Goal: Information Seeking & Learning: Learn about a topic

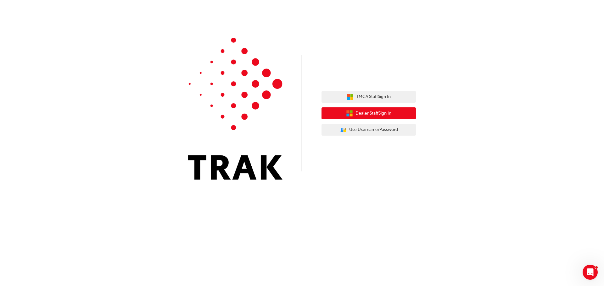
click at [357, 115] on span "Dealer Staff Sign In" at bounding box center [373, 113] width 36 height 7
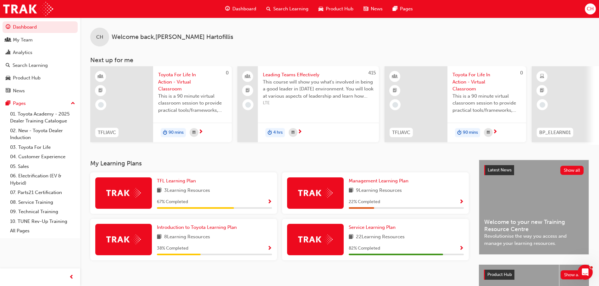
click at [285, 12] on span "Search Learning" at bounding box center [290, 8] width 35 height 7
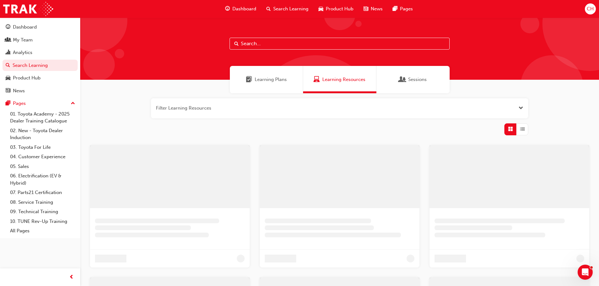
click at [274, 45] on input "text" at bounding box center [339, 44] width 220 height 12
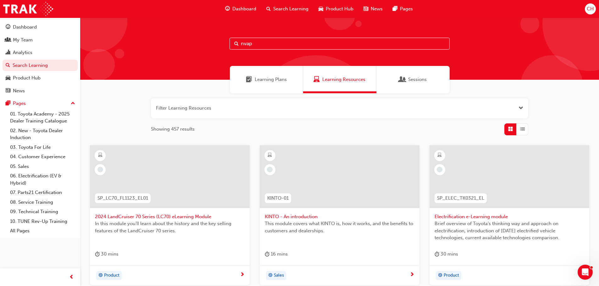
type input "nvap"
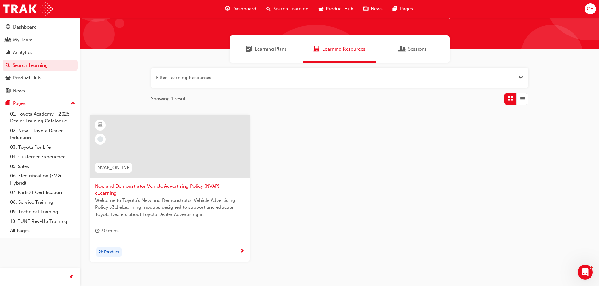
scroll to position [67, 0]
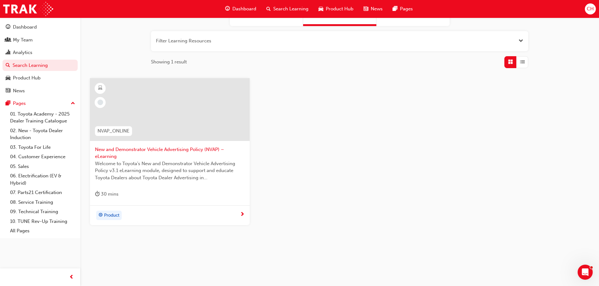
click at [161, 148] on span "New and Demonstrator Vehicle Advertising Policy (NVAP) – eLearning" at bounding box center [170, 153] width 150 height 14
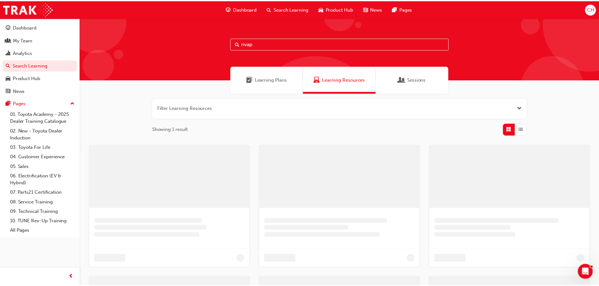
scroll to position [67, 0]
